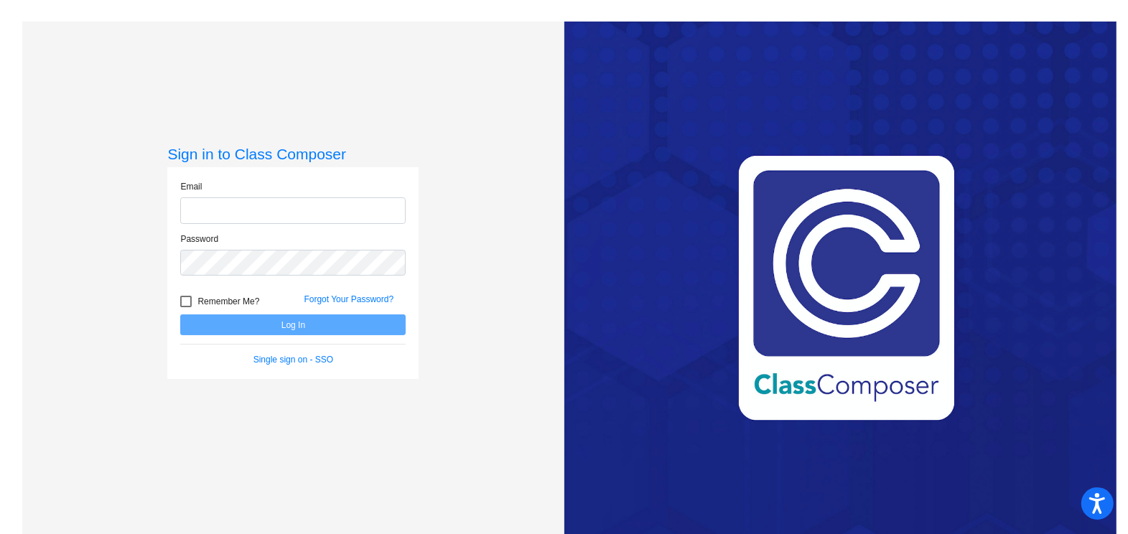
type input "[EMAIL_ADDRESS][DOMAIN_NAME]"
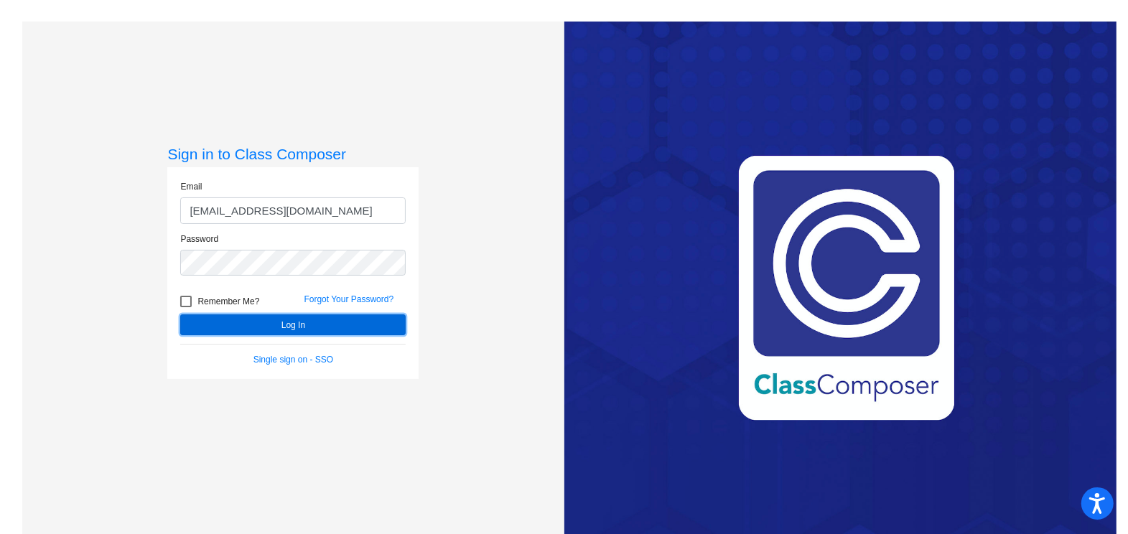
click at [337, 328] on button "Log In" at bounding box center [292, 324] width 225 height 21
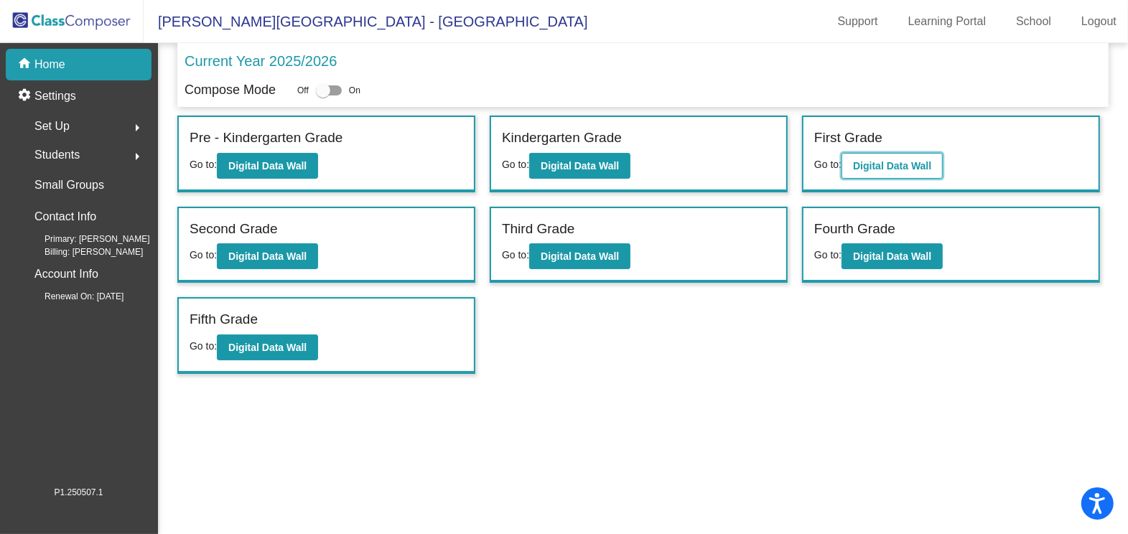
click at [896, 160] on b "Digital Data Wall" at bounding box center [892, 165] width 78 height 11
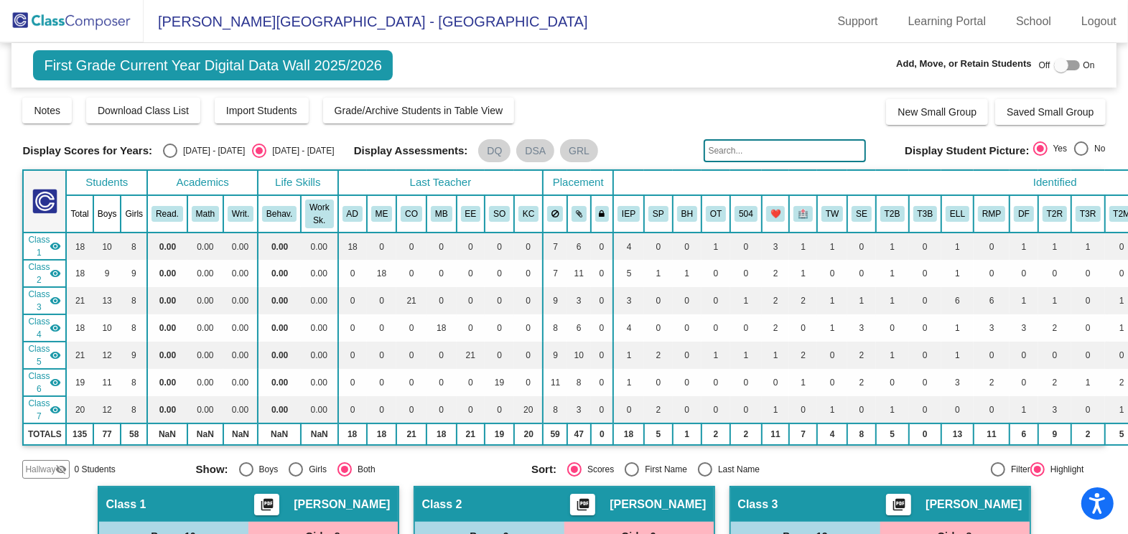
click at [779, 153] on input "text" at bounding box center [784, 150] width 162 height 23
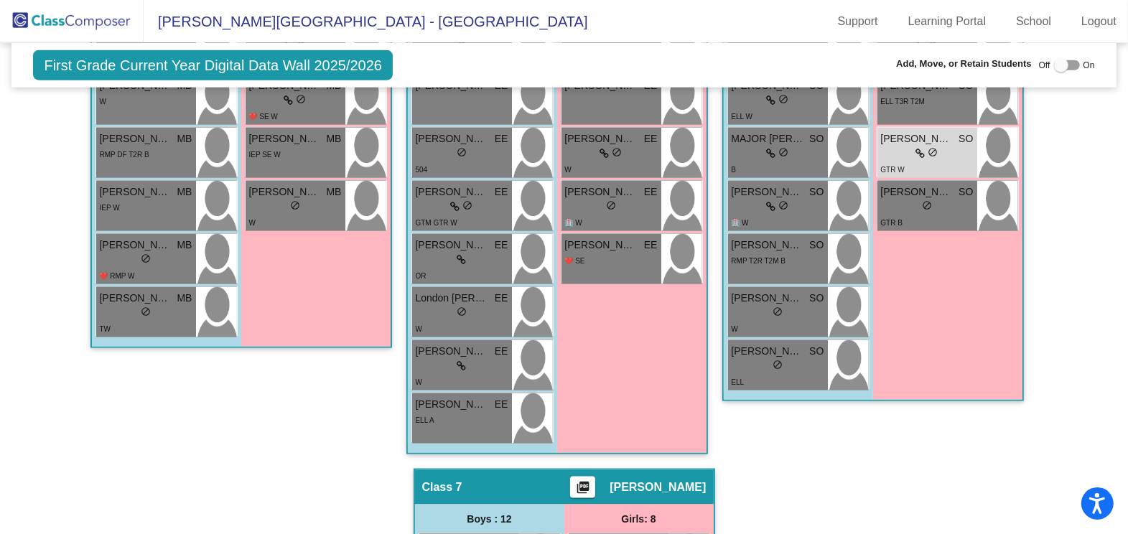
scroll to position [1509, 0]
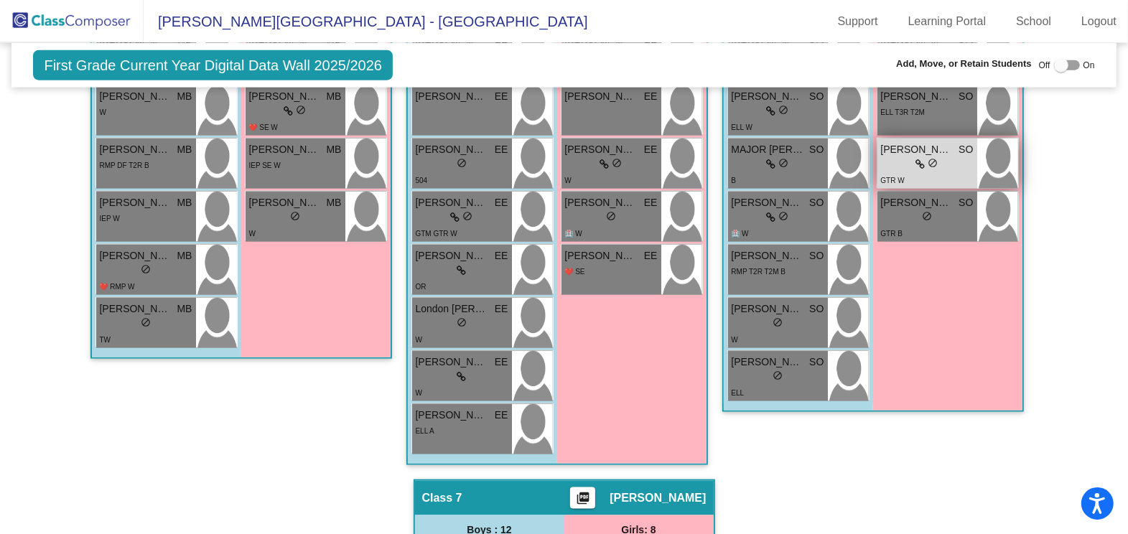
click at [916, 158] on span at bounding box center [920, 163] width 9 height 11
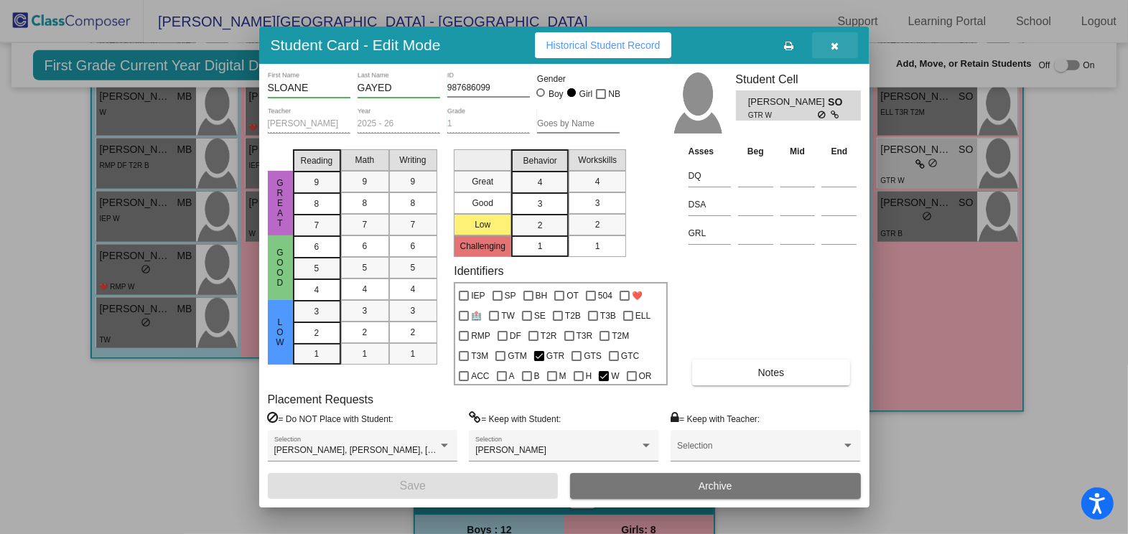
click at [835, 40] on span "button" at bounding box center [834, 44] width 8 height 11
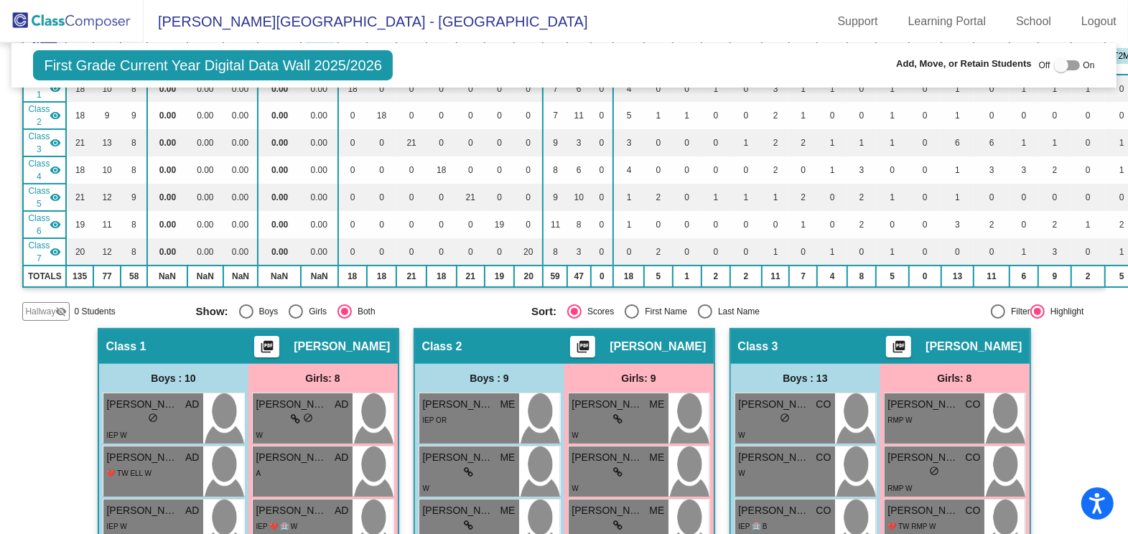
scroll to position [0, 0]
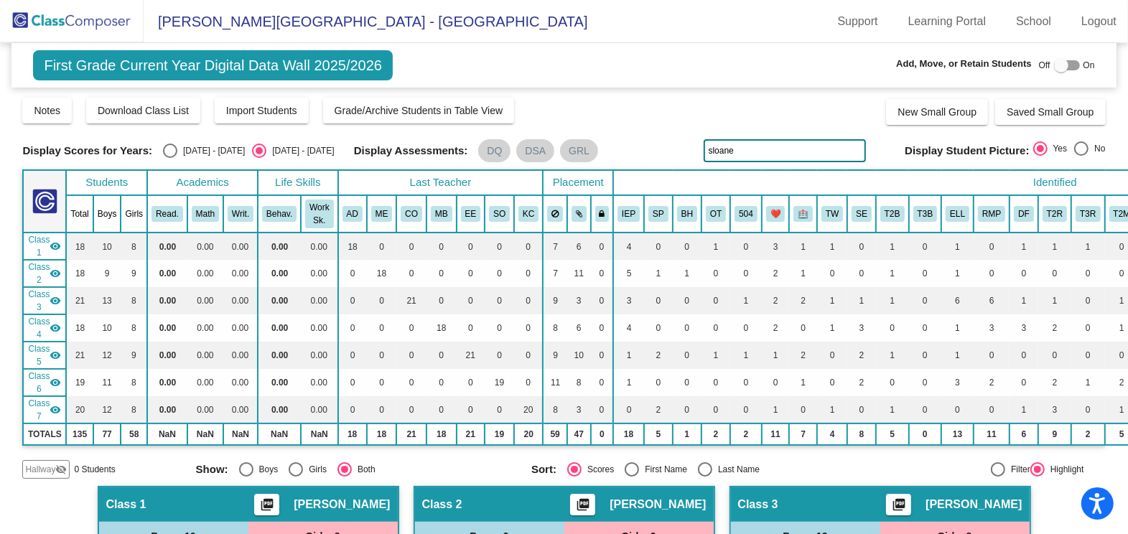
click at [733, 154] on input "sloane" at bounding box center [784, 150] width 162 height 23
type input "s"
click at [734, 150] on input "[PERSON_NAME]" at bounding box center [784, 150] width 162 height 23
type input "s"
type input "r"
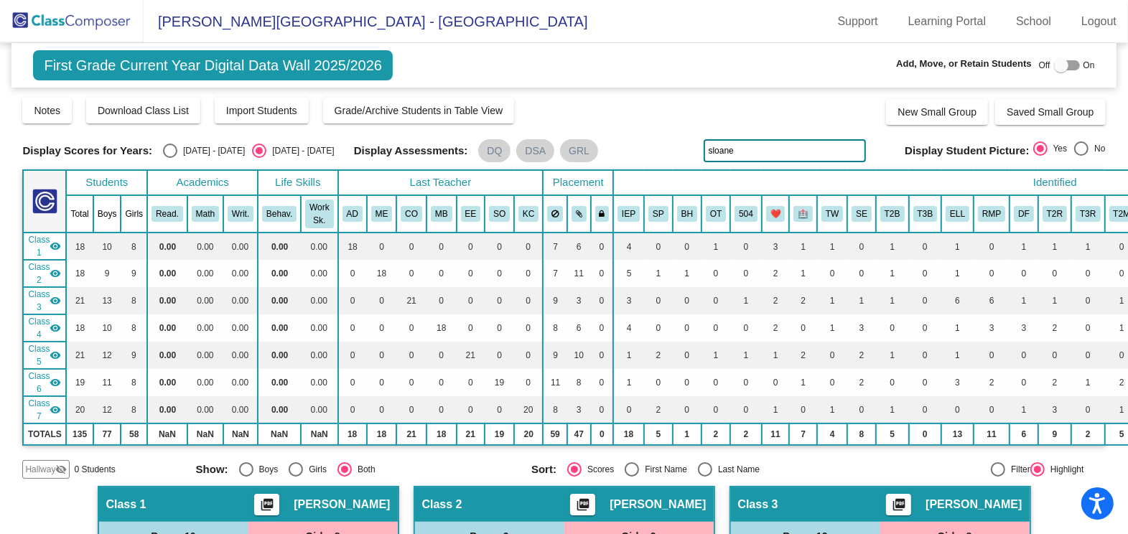
type input "sloane"
